Goal: Task Accomplishment & Management: Manage account settings

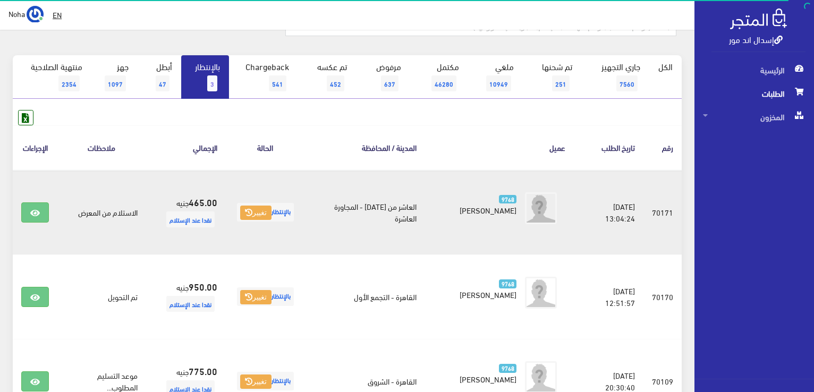
scroll to position [106, 0]
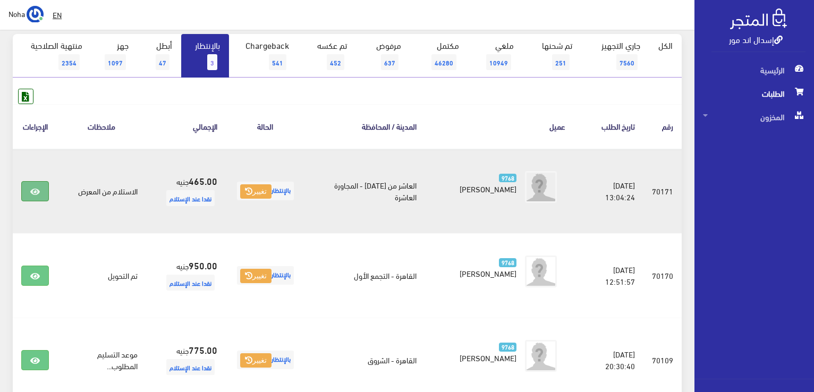
click at [29, 191] on link at bounding box center [35, 191] width 28 height 20
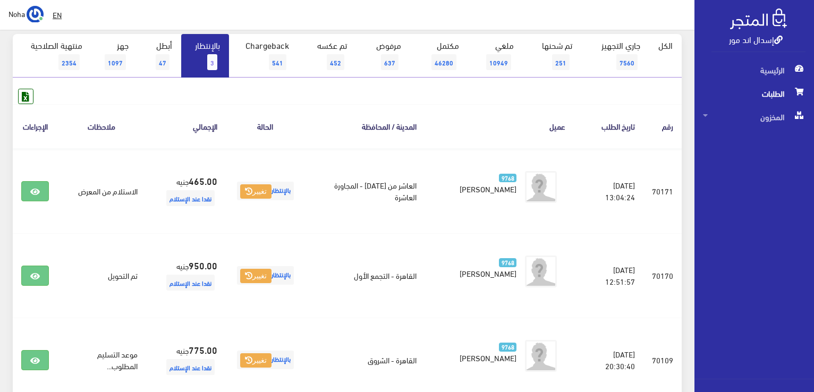
click at [208, 52] on link "بالإنتظار 3" at bounding box center [205, 56] width 48 height 44
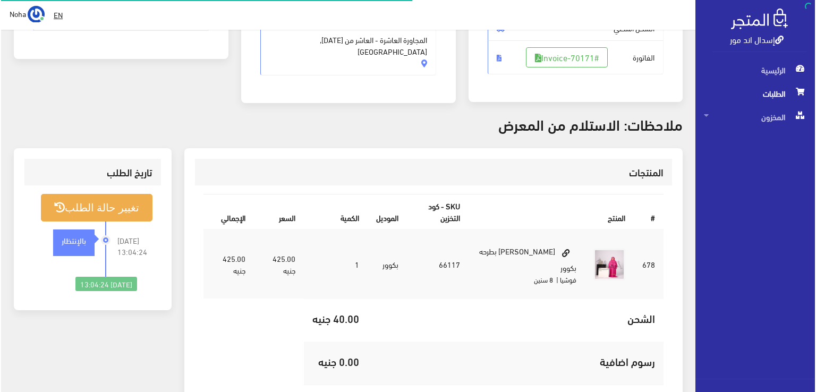
scroll to position [213, 0]
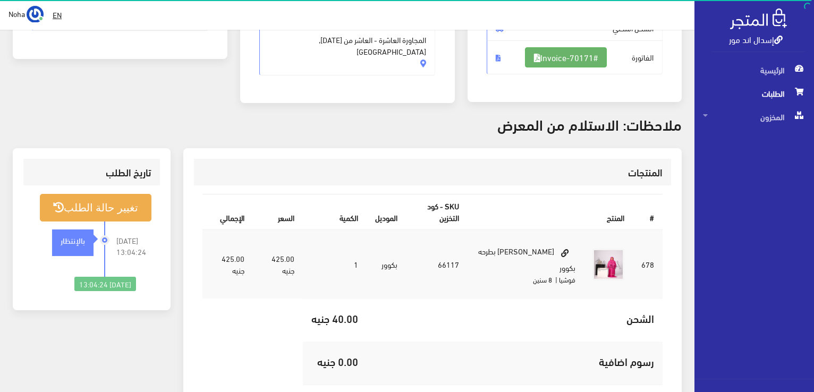
click at [570, 62] on link "#Invoice-70171" at bounding box center [566, 57] width 82 height 20
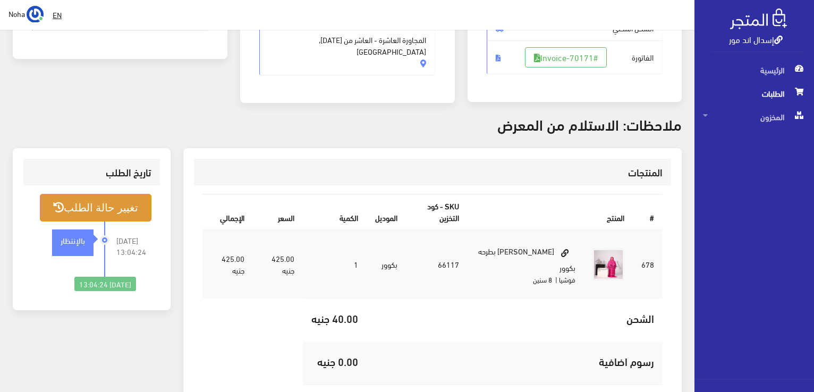
click at [108, 210] on button "تغيير حالة الطلب" at bounding box center [96, 207] width 112 height 27
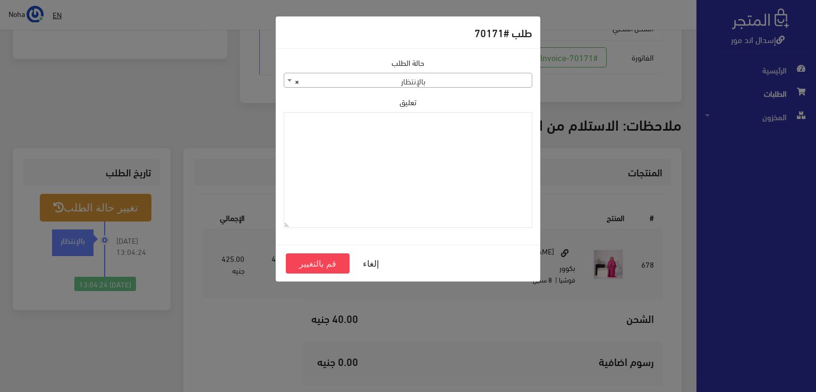
click at [379, 83] on span "× بالإنتظار" at bounding box center [408, 80] width 248 height 15
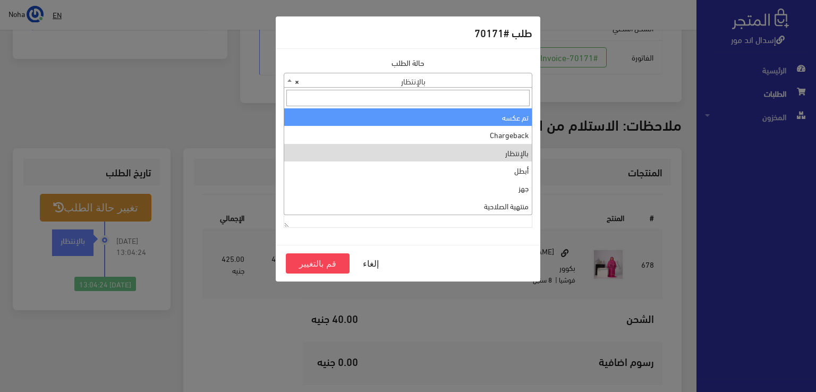
scroll to position [0, 0]
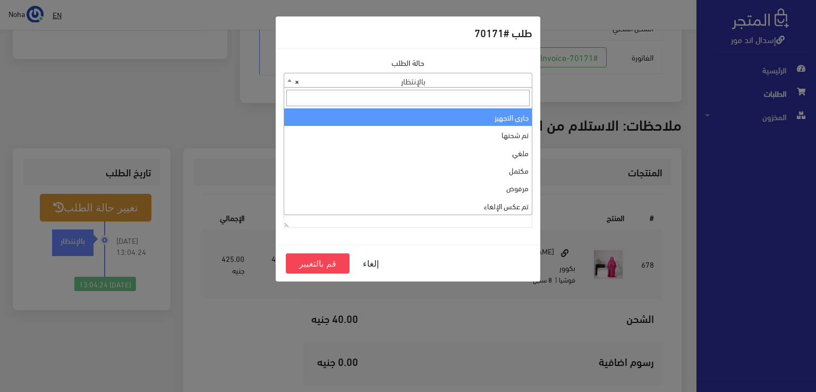
select select "1"
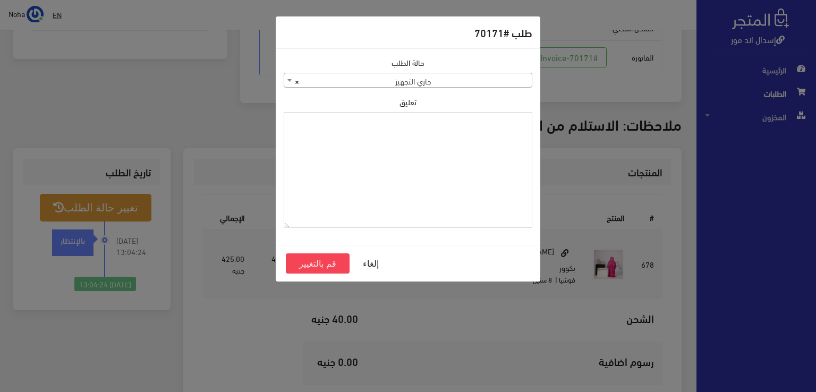
paste textarea "1115346"
type textarea "1115346"
click at [335, 264] on button "قم بالتغيير" at bounding box center [318, 263] width 64 height 20
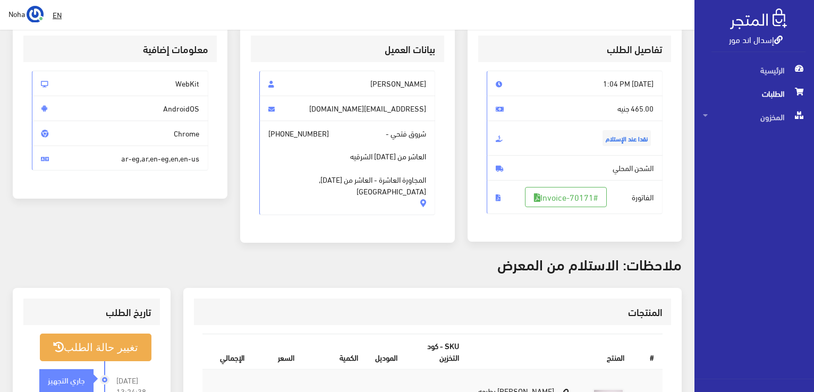
scroll to position [159, 0]
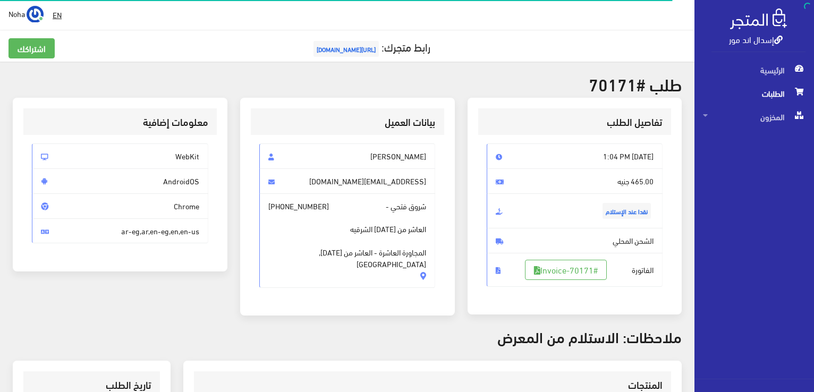
scroll to position [209, 0]
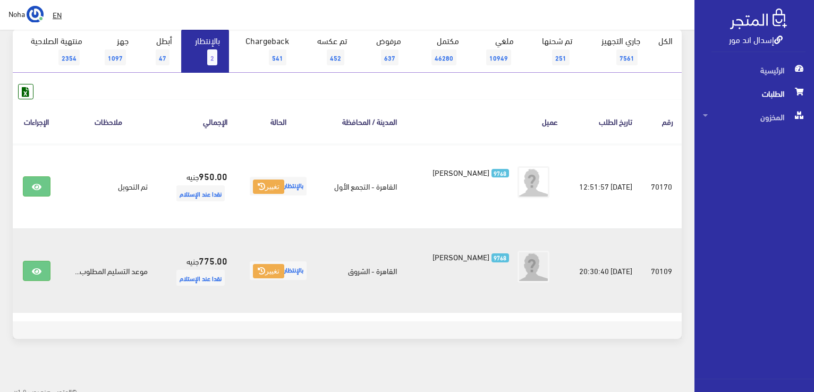
scroll to position [116, 0]
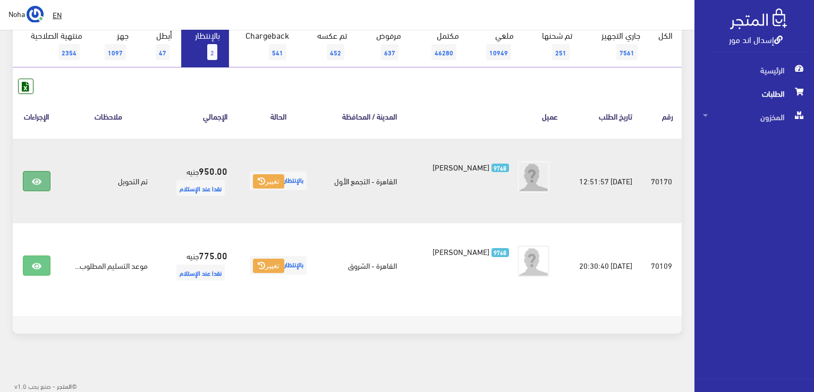
click at [29, 179] on link at bounding box center [37, 181] width 28 height 20
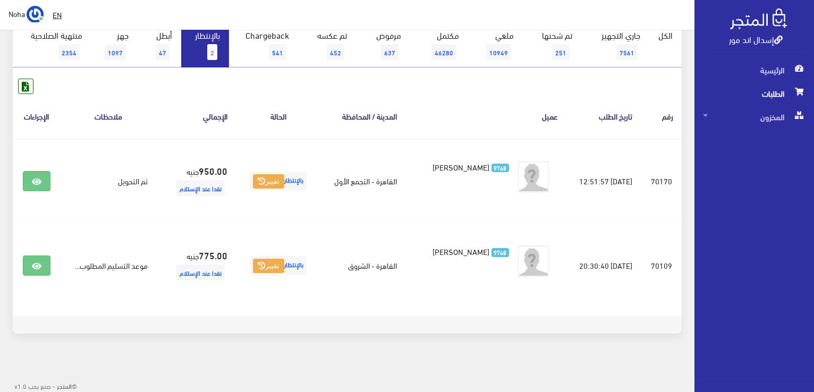
click at [200, 44] on link "بالإنتظار 2" at bounding box center [205, 46] width 48 height 44
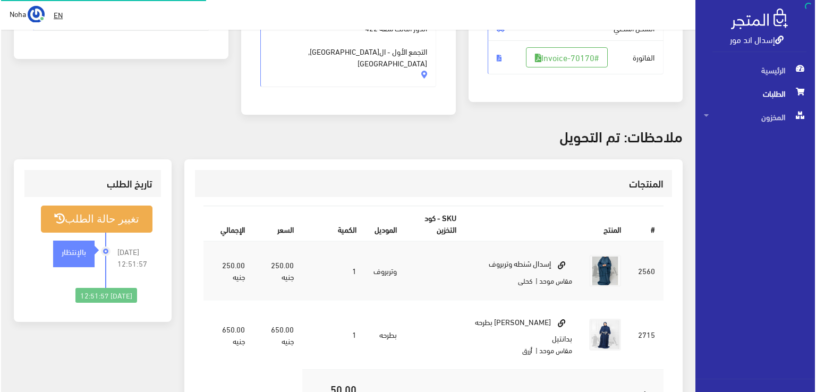
scroll to position [213, 0]
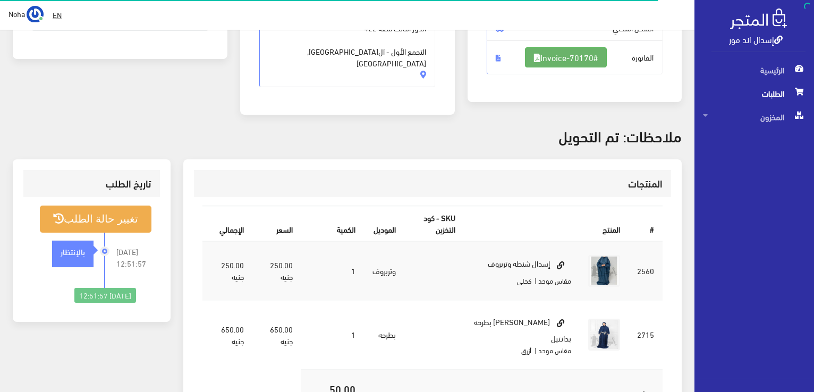
click at [540, 57] on link "#Invoice-70170" at bounding box center [566, 57] width 82 height 20
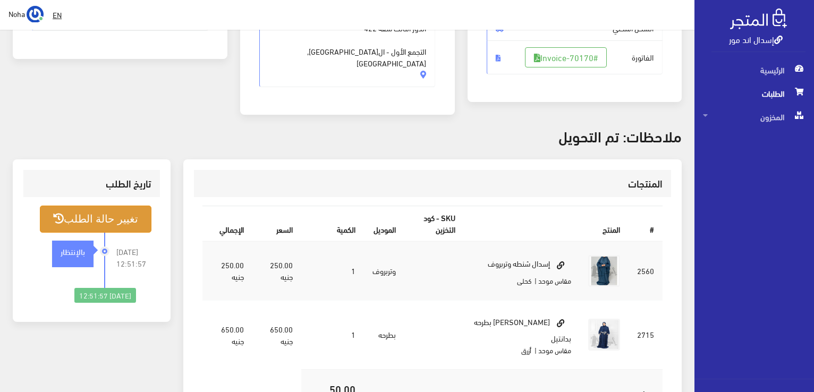
click at [87, 216] on button "تغيير حالة الطلب" at bounding box center [96, 219] width 112 height 27
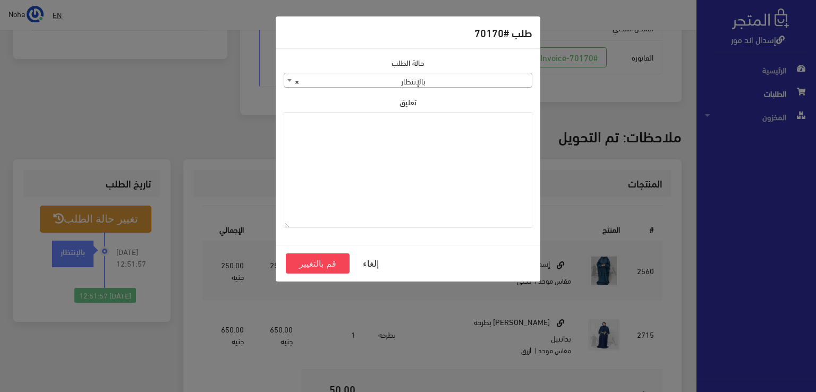
click at [519, 74] on span "× بالإنتظار" at bounding box center [408, 80] width 248 height 15
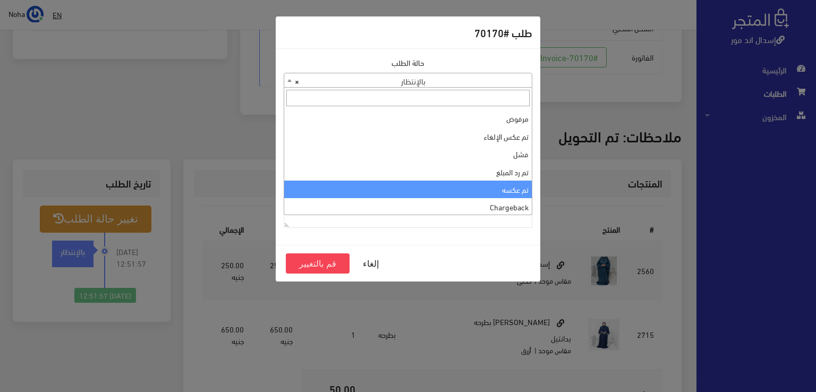
scroll to position [0, 0]
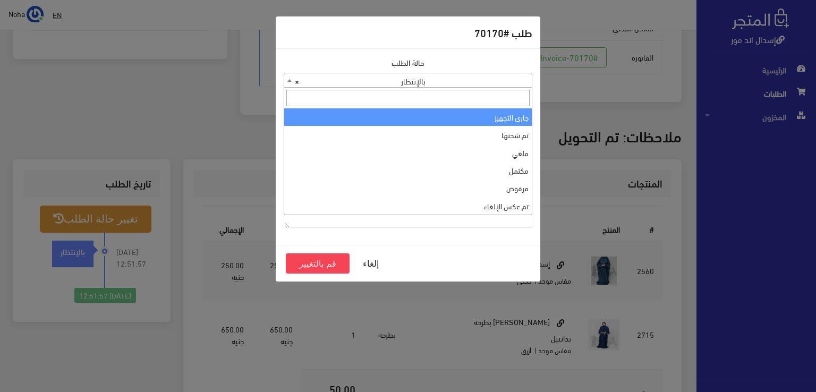
select select "1"
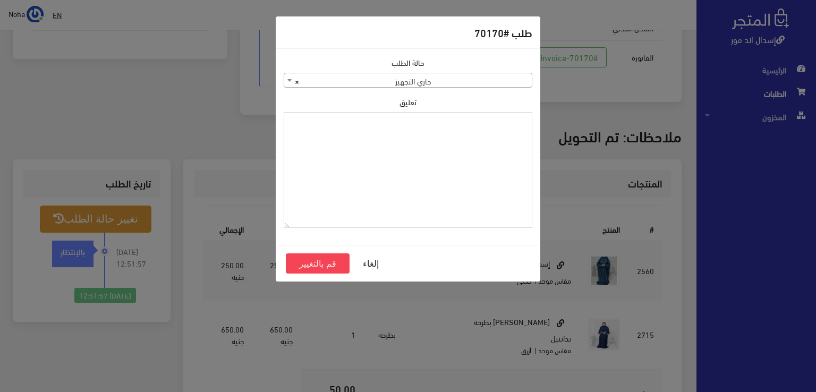
paste textarea "1115346"
type textarea "1115346"
click at [301, 264] on button "قم بالتغيير" at bounding box center [318, 263] width 64 height 20
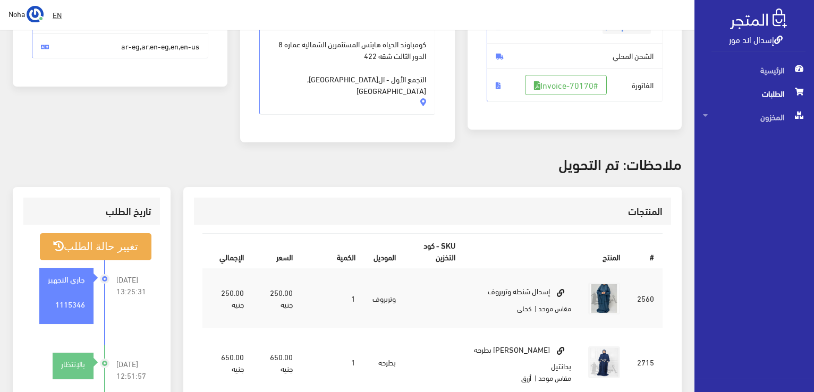
scroll to position [213, 0]
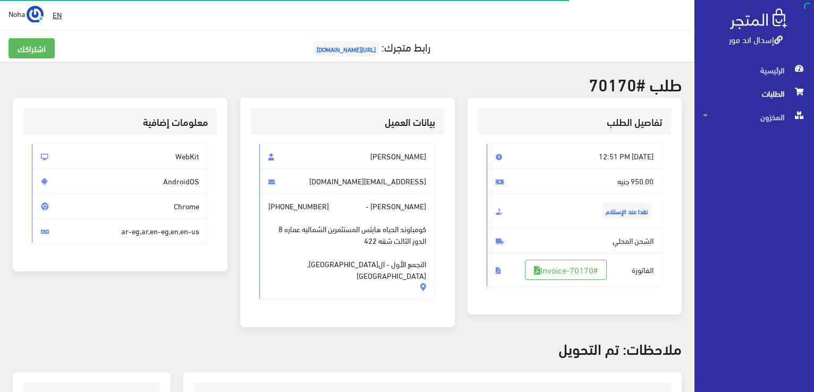
scroll to position [209, 0]
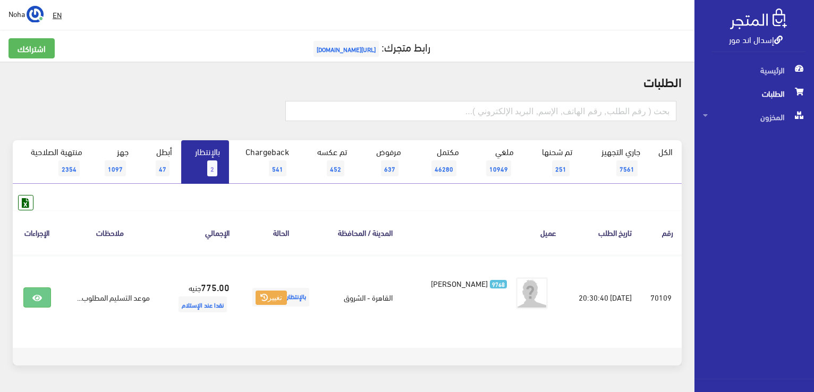
click at [188, 156] on link "بالإنتظار 2" at bounding box center [205, 162] width 48 height 44
click at [604, 160] on link "جاري التجهيز 7561" at bounding box center [615, 162] width 69 height 44
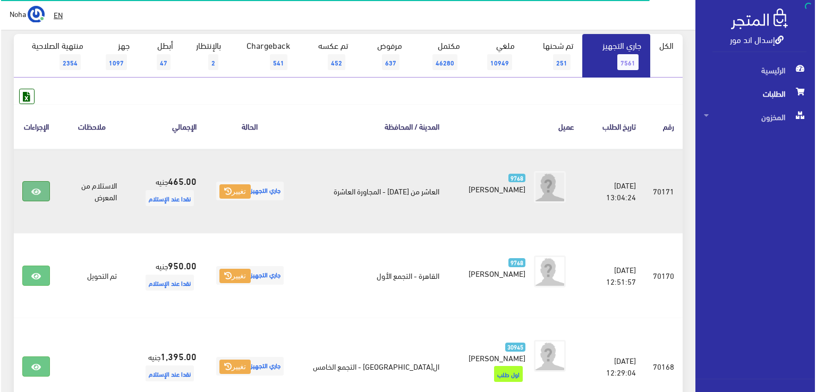
scroll to position [106, 0]
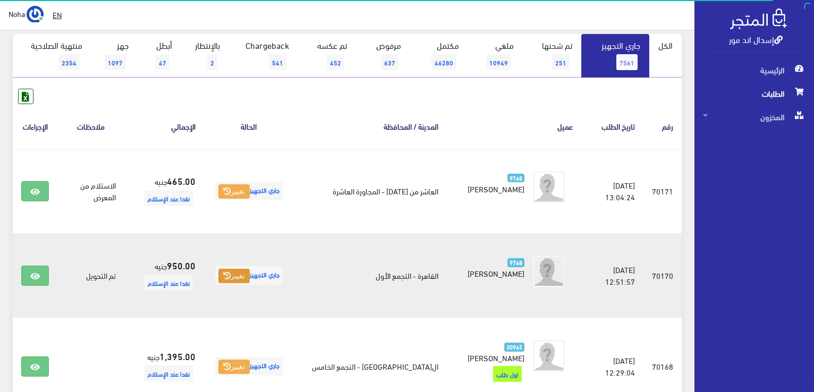
click at [248, 275] on button "تغيير" at bounding box center [233, 276] width 31 height 15
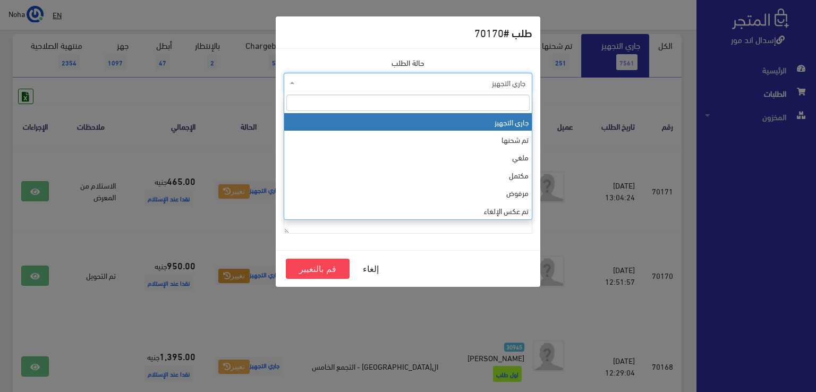
click at [476, 87] on span "جاري التجهيز" at bounding box center [411, 83] width 228 height 11
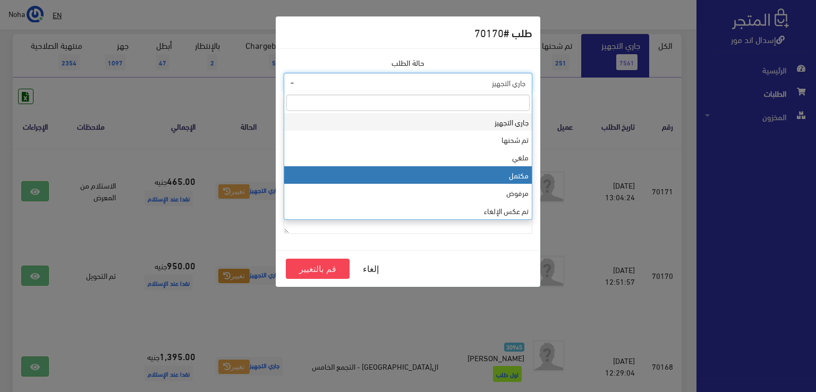
select select "4"
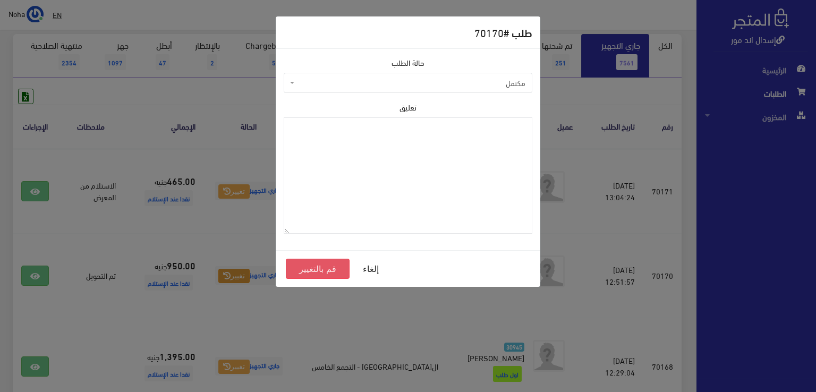
click at [329, 268] on button "قم بالتغيير" at bounding box center [318, 269] width 64 height 20
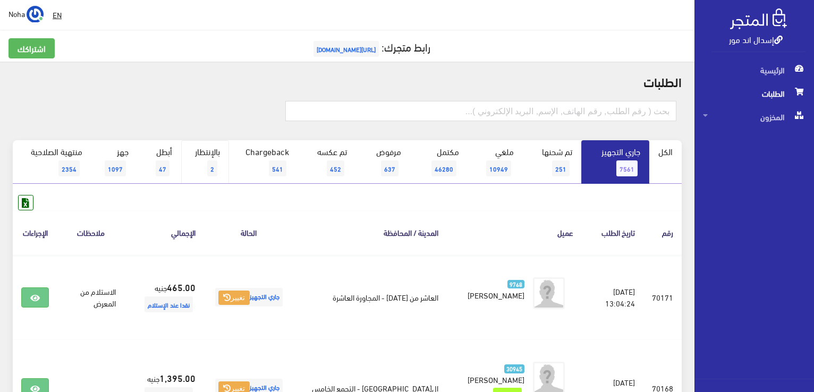
click at [208, 167] on span "2" at bounding box center [212, 168] width 10 height 16
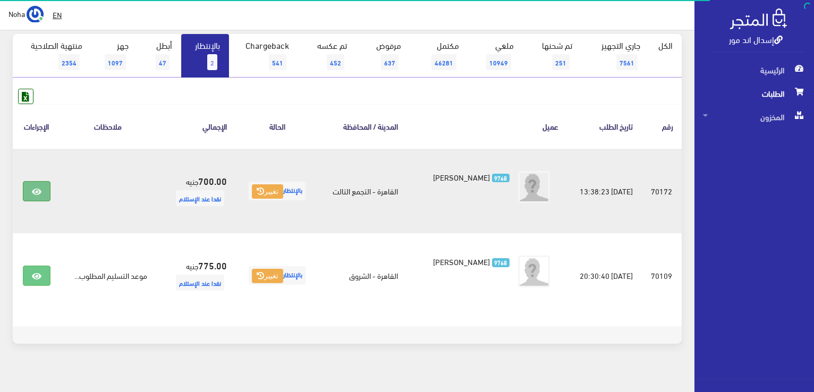
scroll to position [106, 0]
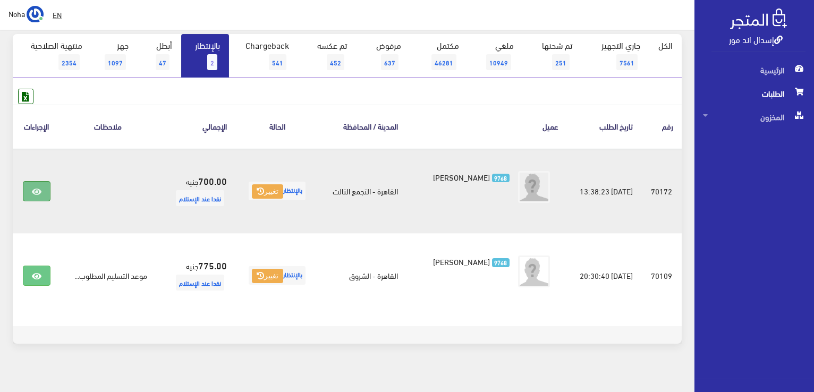
click at [47, 199] on link at bounding box center [37, 191] width 28 height 20
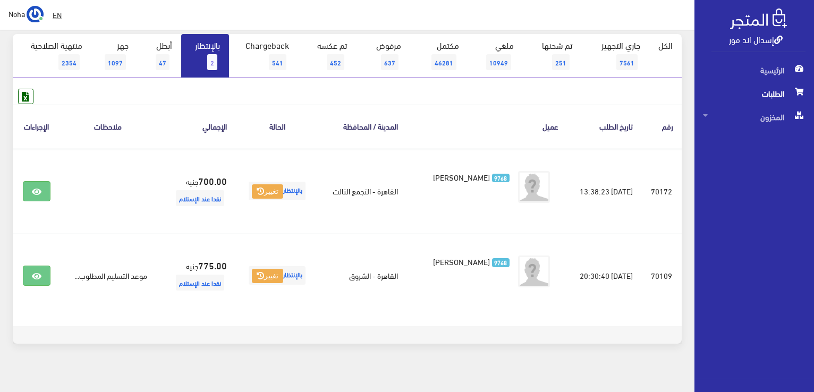
click at [193, 48] on link "بالإنتظار 2" at bounding box center [205, 56] width 48 height 44
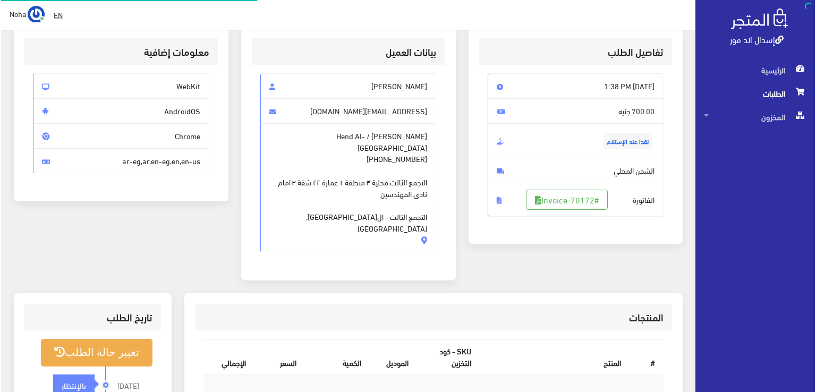
scroll to position [106, 0]
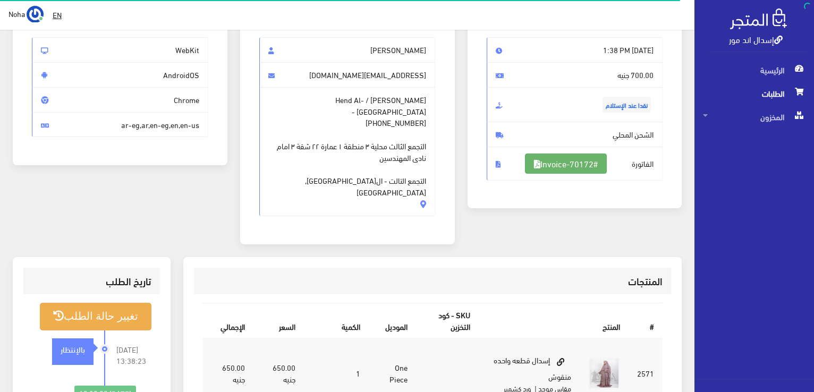
click at [581, 162] on link "#Invoice-70172" at bounding box center [566, 164] width 82 height 20
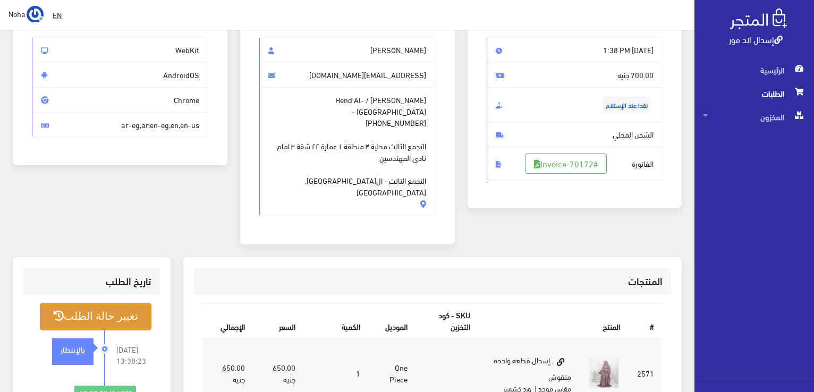
click at [99, 303] on button "تغيير حالة الطلب" at bounding box center [96, 316] width 112 height 27
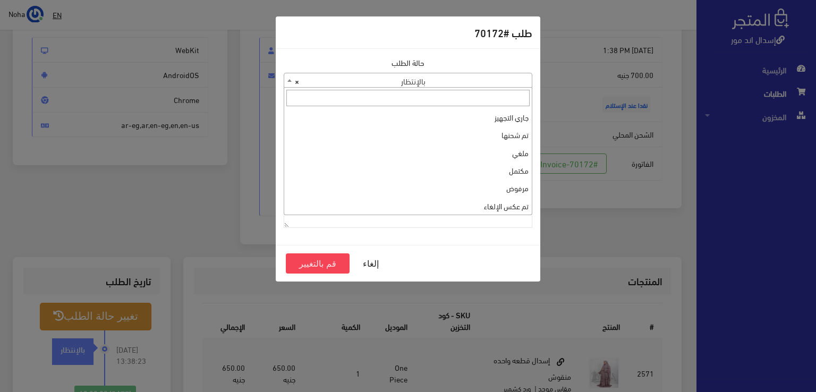
click at [482, 83] on span "× بالإنتظار" at bounding box center [408, 80] width 248 height 15
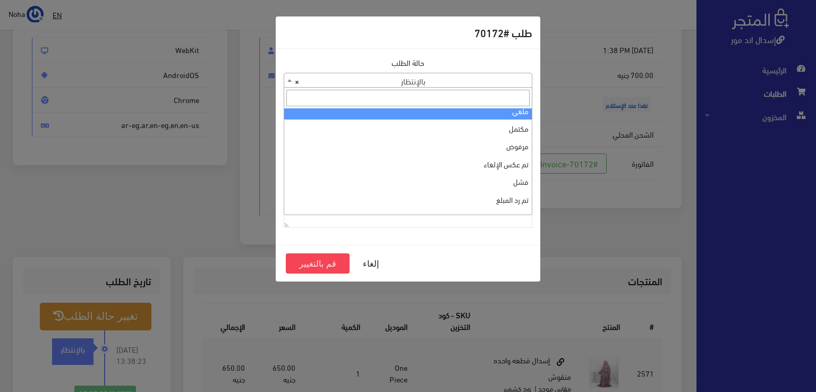
scroll to position [0, 0]
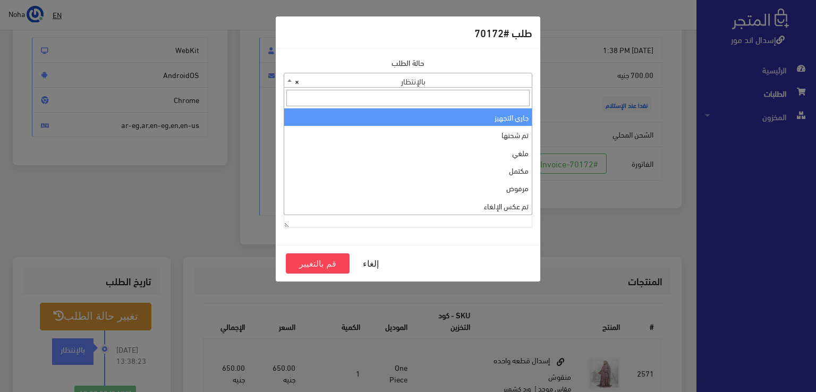
select select "1"
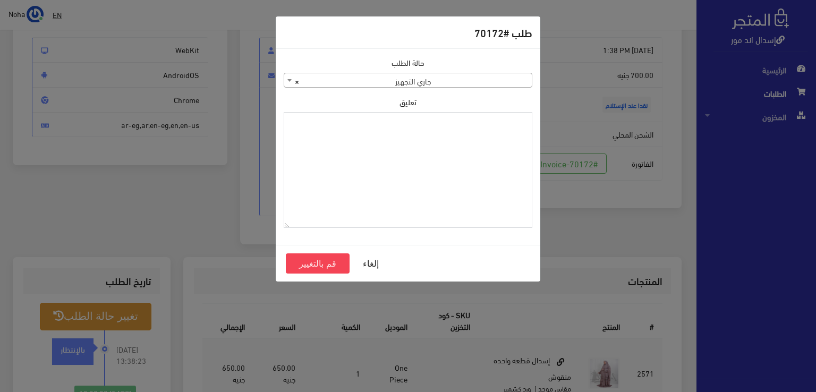
paste textarea "1115346"
type textarea "1115346"
click at [334, 263] on button "قم بالتغيير" at bounding box center [318, 263] width 64 height 20
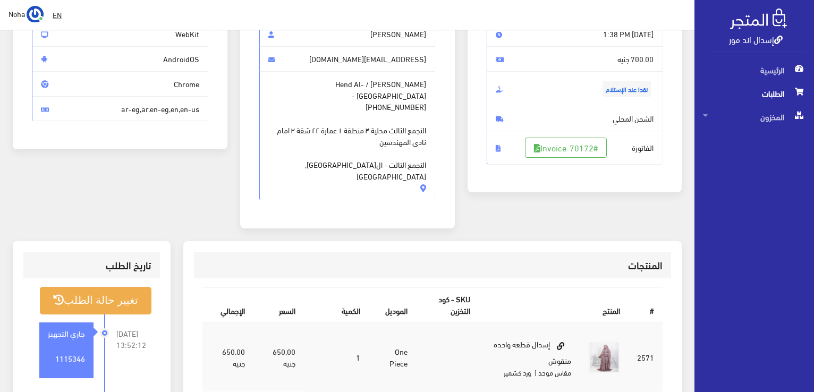
scroll to position [159, 0]
